Goal: Task Accomplishment & Management: Use online tool/utility

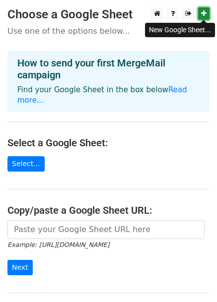
click at [201, 14] on icon at bounding box center [203, 13] width 5 height 7
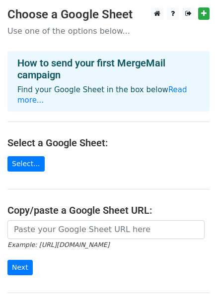
scroll to position [72, 0]
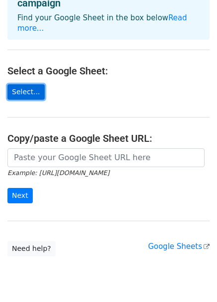
click at [28, 84] on link "Select..." at bounding box center [25, 91] width 37 height 15
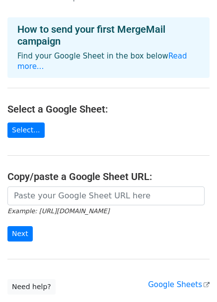
scroll to position [0, 0]
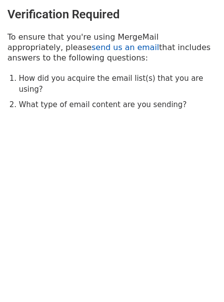
click at [92, 52] on link "send us an email" at bounding box center [125, 47] width 67 height 9
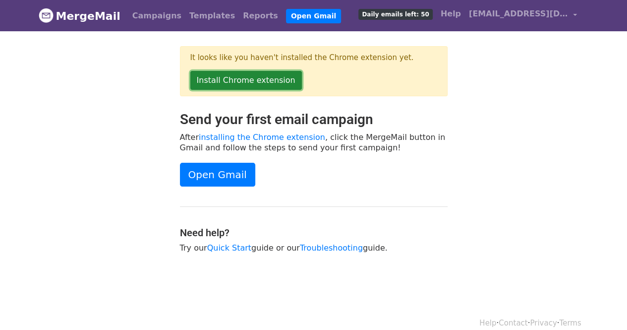
click at [268, 78] on link "Install Chrome extension" at bounding box center [246, 80] width 112 height 19
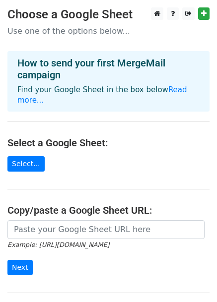
click at [99, 137] on h4 "Select a Google Sheet:" at bounding box center [108, 143] width 202 height 12
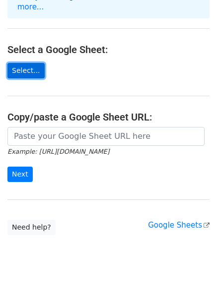
click at [28, 63] on link "Select..." at bounding box center [25, 70] width 37 height 15
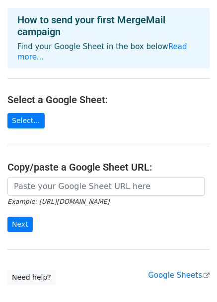
scroll to position [7, 0]
